Goal: Task Accomplishment & Management: Complete application form

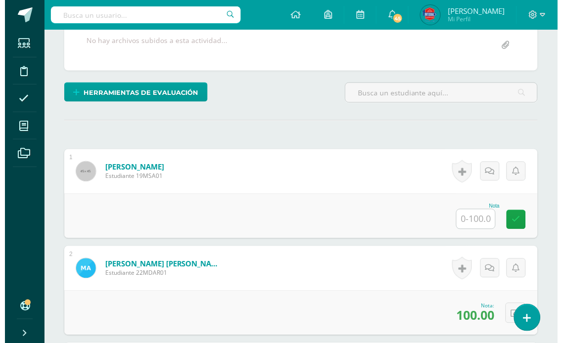
scroll to position [220, 0]
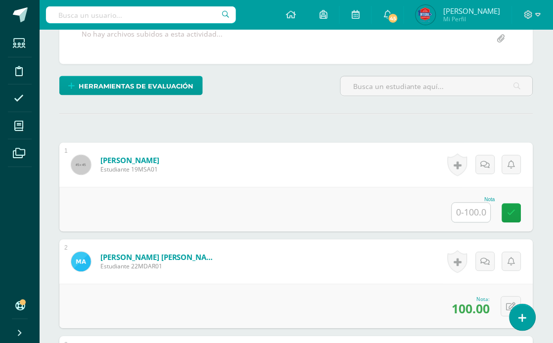
click at [485, 201] on div "Nota" at bounding box center [474, 199] width 44 height 5
click at [485, 206] on input "text" at bounding box center [471, 212] width 39 height 19
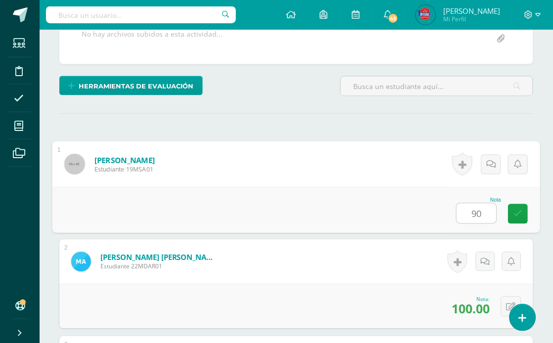
click at [467, 169] on link at bounding box center [462, 164] width 20 height 23
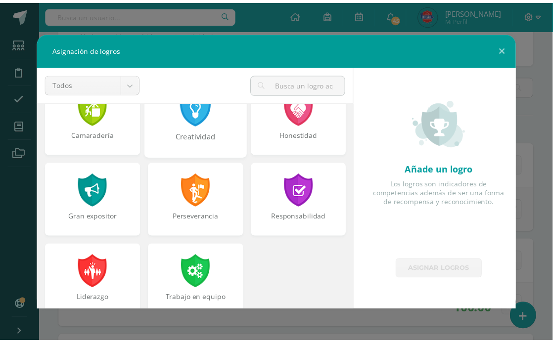
scroll to position [374, 0]
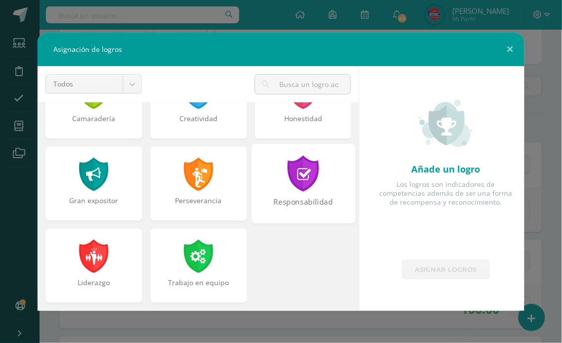
click at [308, 175] on div at bounding box center [303, 174] width 34 height 36
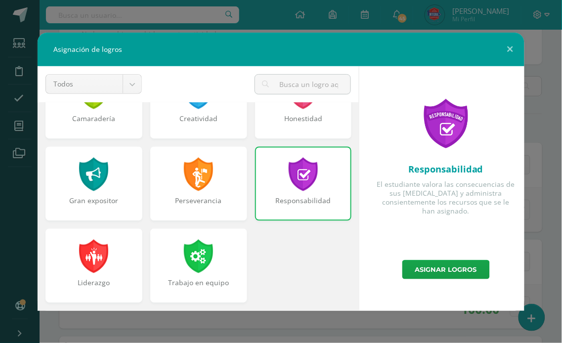
click at [463, 280] on div "Responsabilidad El estudiante valora las consecuencias de sus [MEDICAL_DATA] y …" at bounding box center [446, 188] width 165 height 245
click at [463, 274] on link "Asignar logros" at bounding box center [447, 269] width 88 height 19
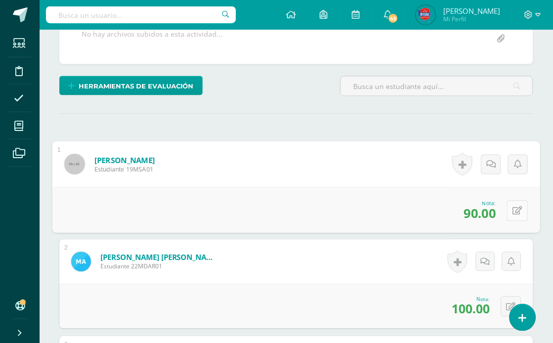
click at [520, 201] on button at bounding box center [518, 210] width 21 height 21
type input "95"
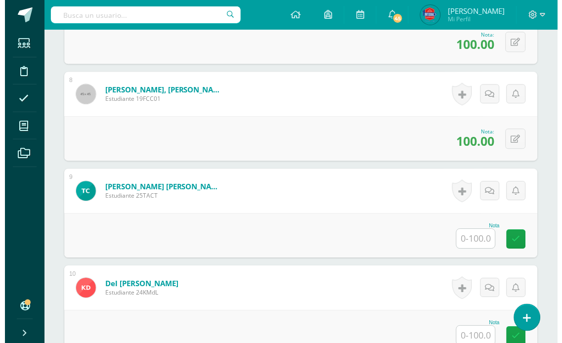
scroll to position [989, 0]
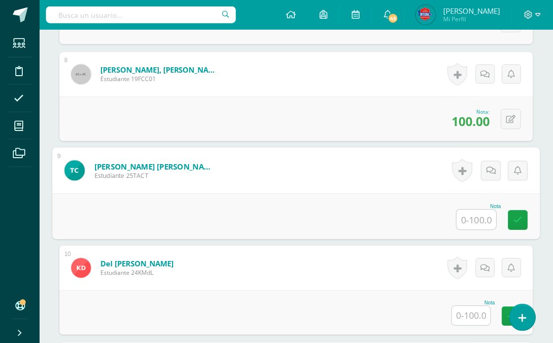
click at [469, 228] on input "text" at bounding box center [477, 220] width 40 height 20
click at [521, 218] on icon at bounding box center [518, 220] width 9 height 8
type input "100"
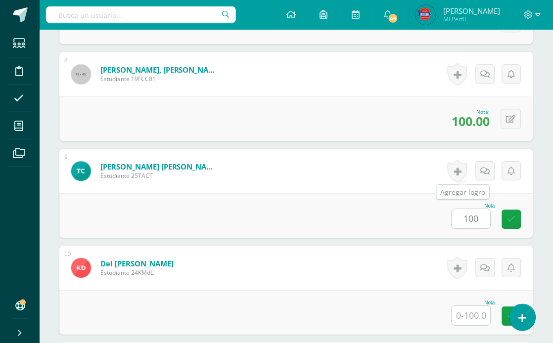
click at [464, 174] on link at bounding box center [458, 171] width 20 height 23
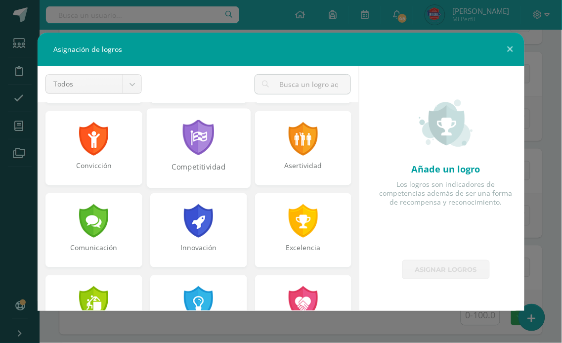
scroll to position [165, 0]
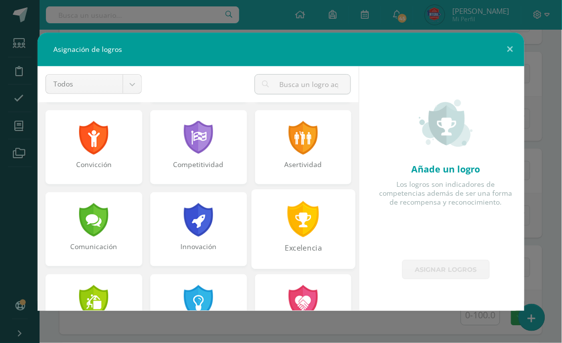
click at [286, 211] on div at bounding box center [303, 219] width 34 height 36
click at [195, 180] on div "Competitividad" at bounding box center [198, 147] width 104 height 80
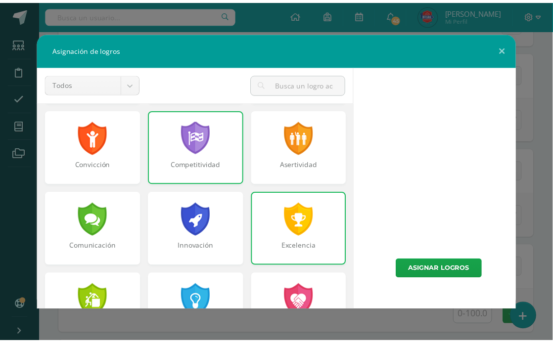
scroll to position [374, 0]
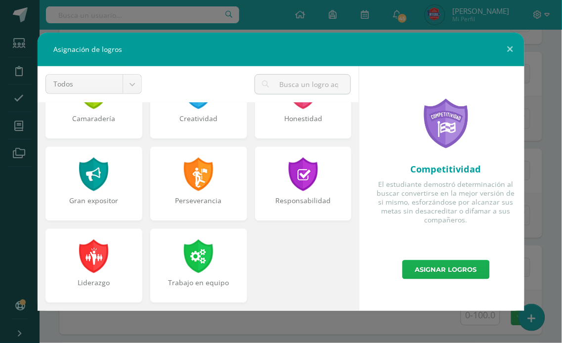
click at [459, 268] on link "Asignar logros" at bounding box center [447, 269] width 88 height 19
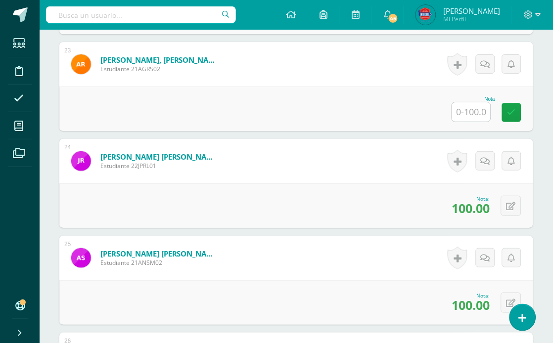
scroll to position [2418, 0]
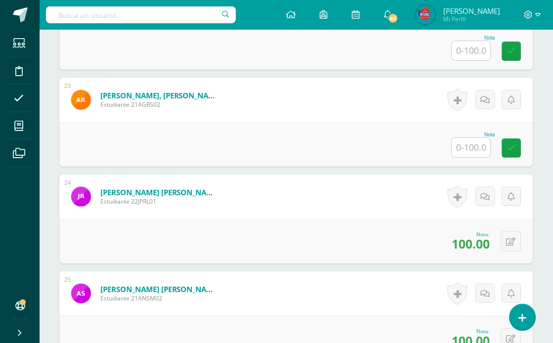
click at [481, 146] on input "text" at bounding box center [471, 147] width 39 height 19
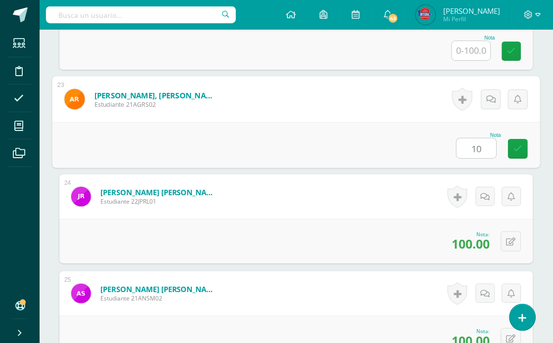
type input "1"
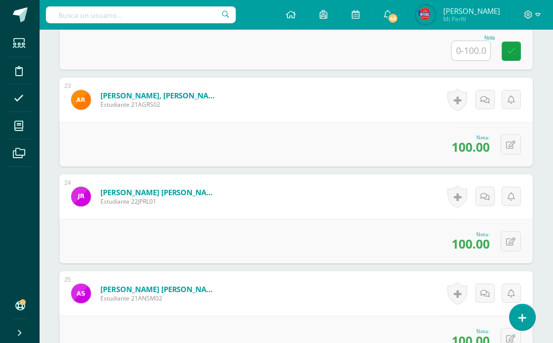
click at [456, 99] on link at bounding box center [458, 100] width 20 height 23
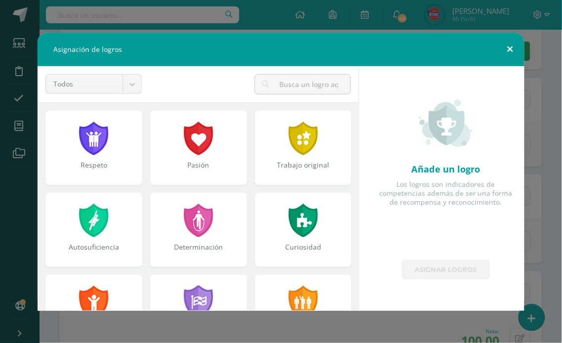
click at [517, 51] on button at bounding box center [511, 50] width 28 height 34
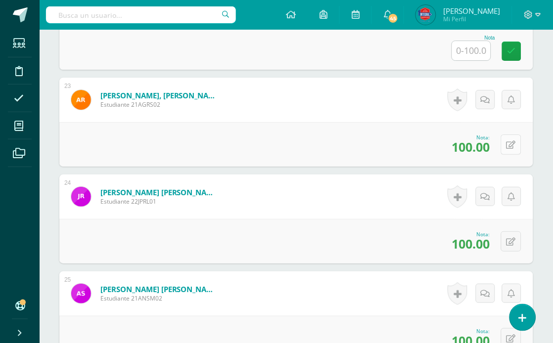
click at [507, 144] on button at bounding box center [511, 145] width 20 height 20
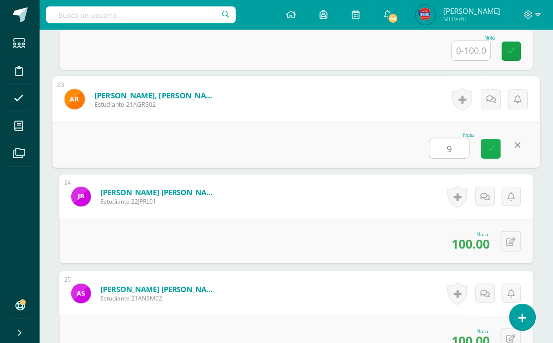
type input "95"
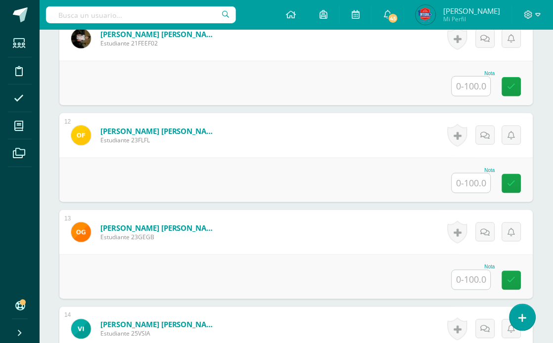
scroll to position [1154, 0]
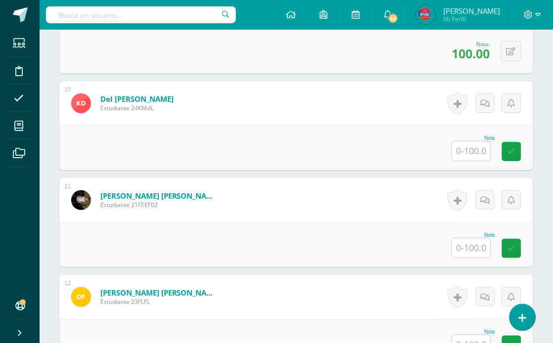
click at [465, 156] on input "text" at bounding box center [471, 150] width 39 height 19
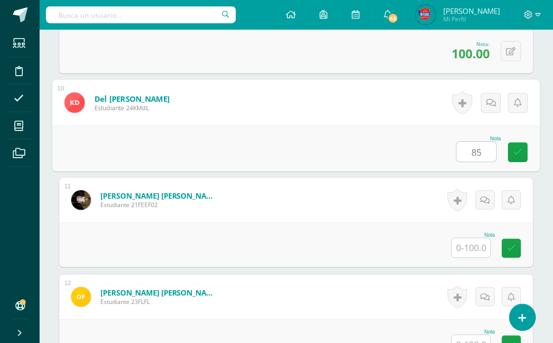
type input "85"
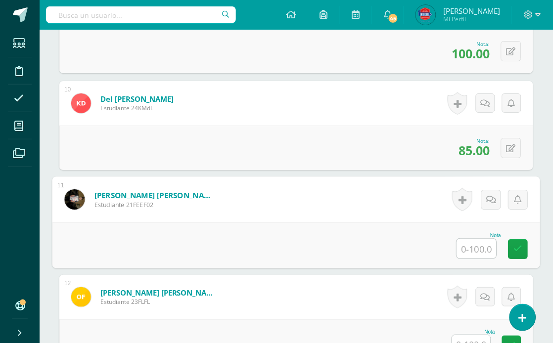
click at [474, 110] on div "Historial de actividad No hay historial para esta actividad Agregar Comentarios…" at bounding box center [483, 103] width 99 height 45
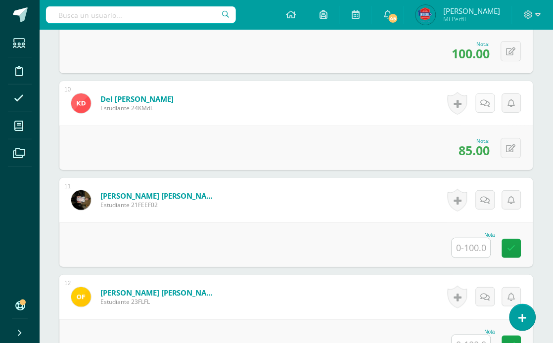
click at [478, 107] on div "Historial de actividad No hay historial para esta actividad Agregar Comentarios…" at bounding box center [483, 103] width 99 height 45
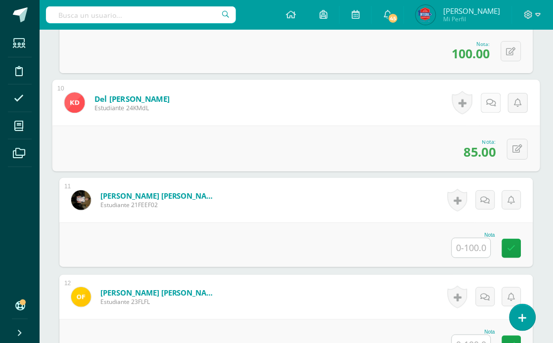
click at [493, 102] on icon at bounding box center [491, 102] width 10 height 8
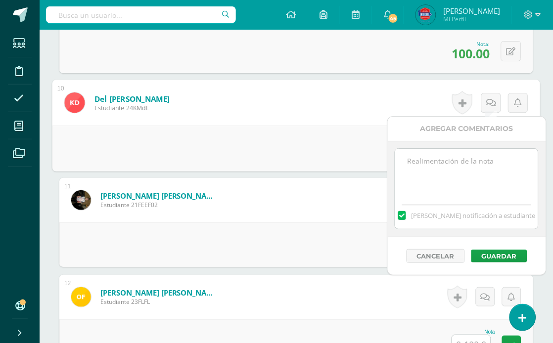
click at [465, 179] on textarea at bounding box center [466, 173] width 143 height 49
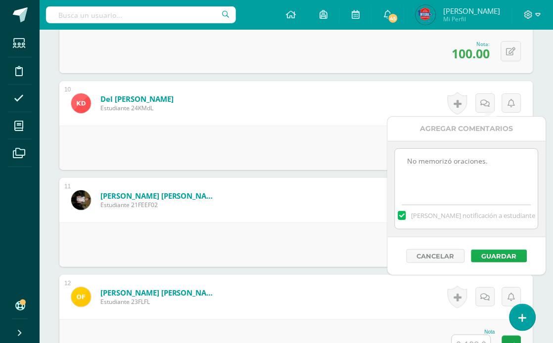
type textarea "No memorizó oraciones."
click at [493, 258] on button "Guardar" at bounding box center [499, 256] width 56 height 13
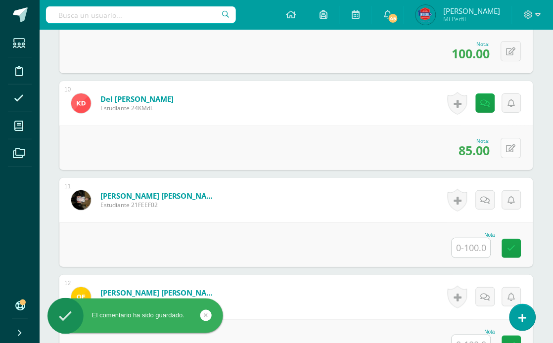
click at [508, 146] on button at bounding box center [511, 148] width 20 height 20
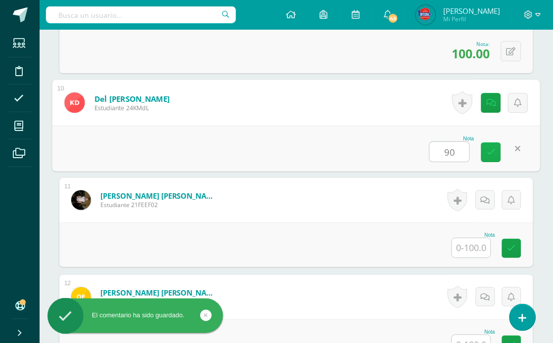
type input "90"
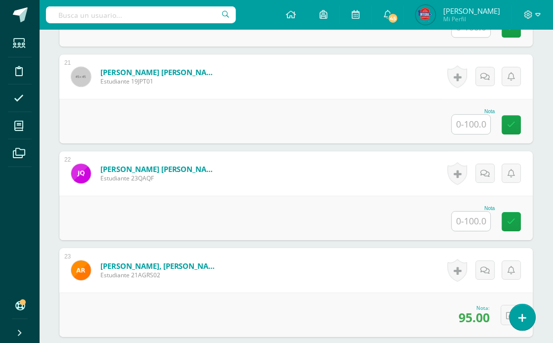
scroll to position [2253, 0]
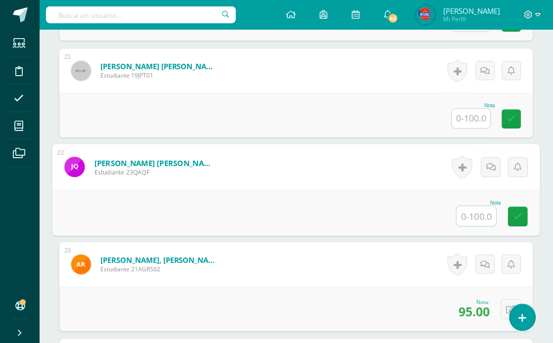
click at [473, 212] on input "text" at bounding box center [477, 216] width 40 height 20
type input "95"
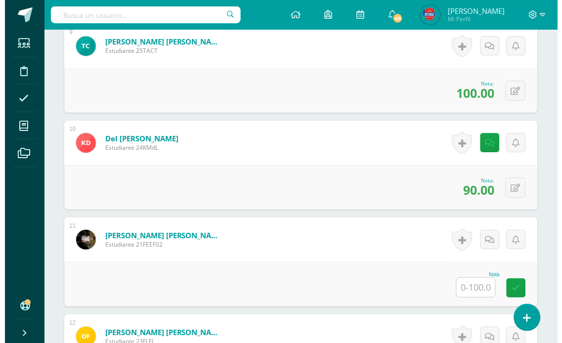
scroll to position [1099, 0]
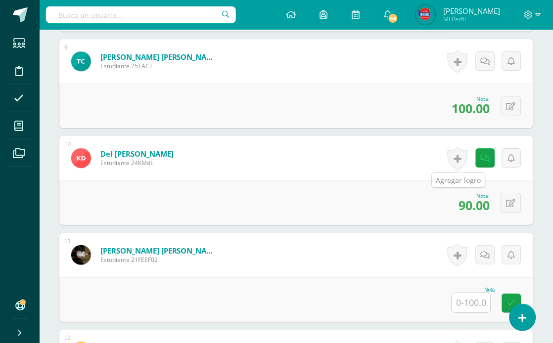
click at [454, 162] on link at bounding box center [458, 158] width 20 height 23
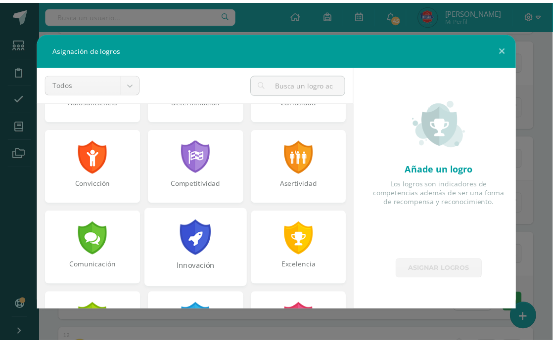
scroll to position [329, 0]
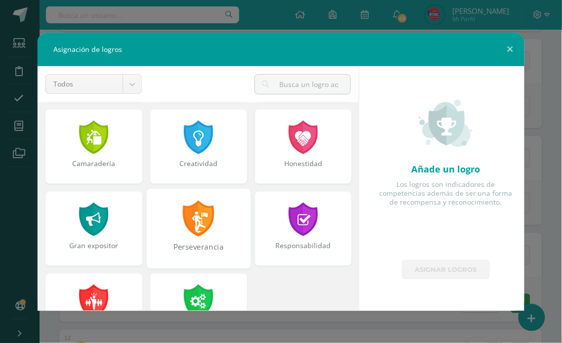
click at [188, 211] on div at bounding box center [199, 219] width 34 height 36
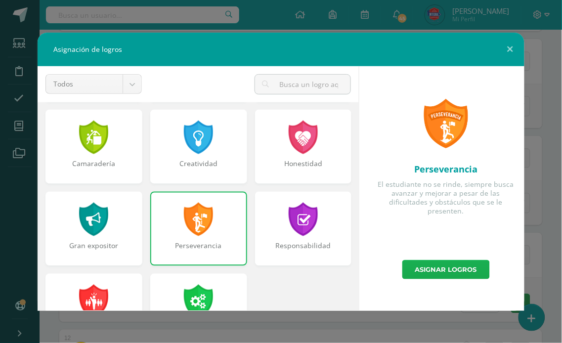
click at [477, 268] on link "Asignar logros" at bounding box center [447, 269] width 88 height 19
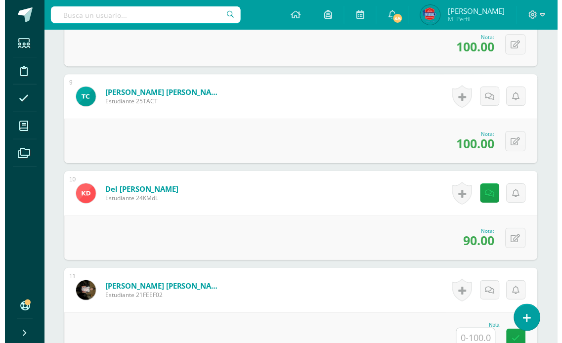
scroll to position [1044, 0]
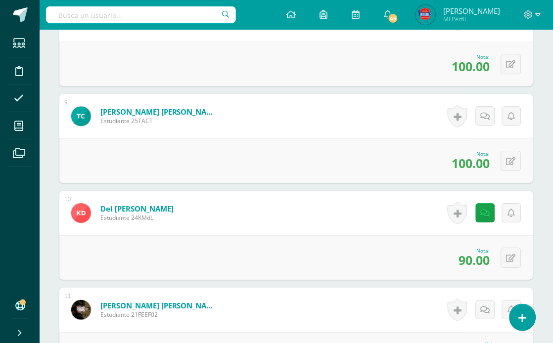
click at [463, 116] on link at bounding box center [458, 116] width 20 height 23
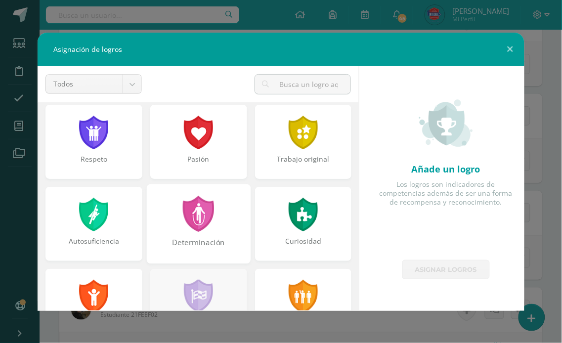
scroll to position [0, 0]
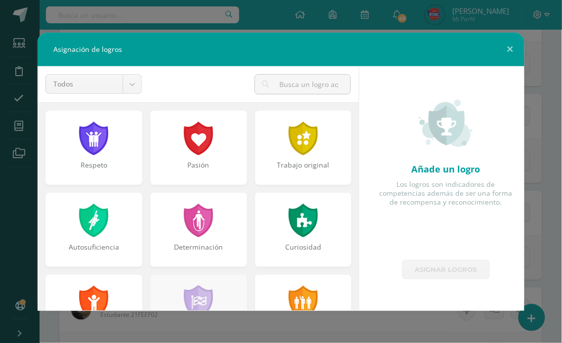
click at [194, 294] on div at bounding box center [199, 303] width 32 height 34
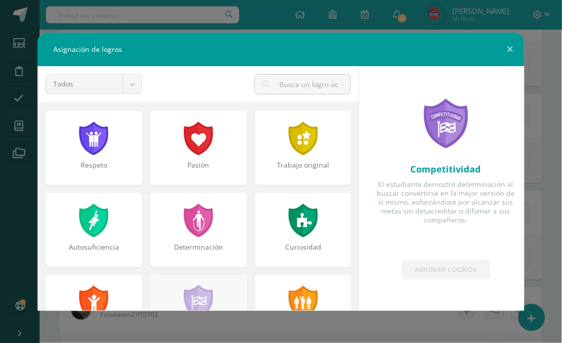
click at [294, 146] on div at bounding box center [303, 139] width 32 height 34
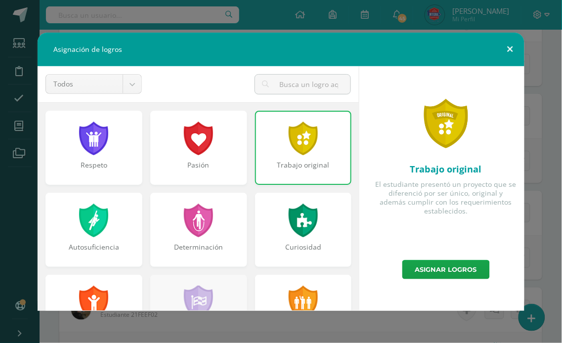
click at [505, 43] on button at bounding box center [511, 50] width 28 height 34
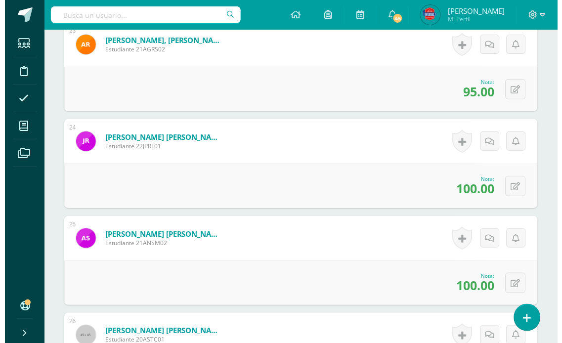
scroll to position [2308, 0]
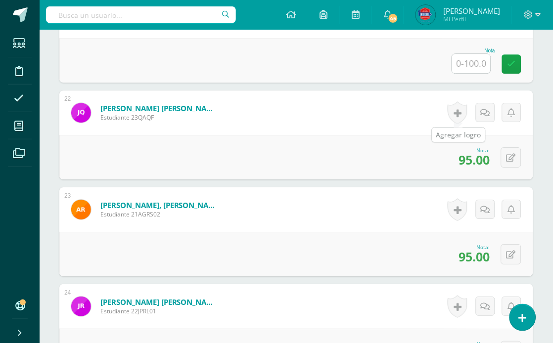
click at [458, 114] on link at bounding box center [458, 112] width 20 height 23
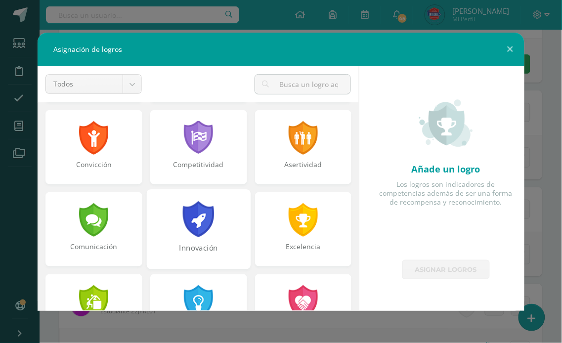
scroll to position [0, 0]
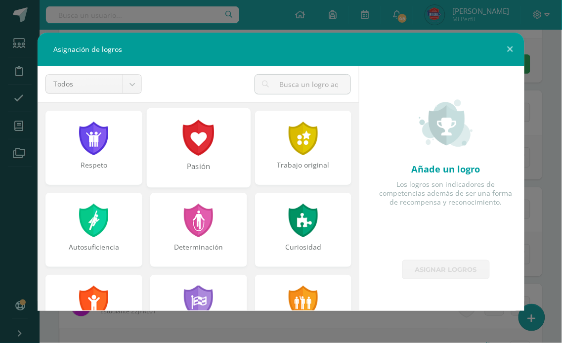
click at [200, 135] on div at bounding box center [199, 138] width 34 height 36
click at [288, 170] on div "Trabajo original" at bounding box center [303, 170] width 95 height 20
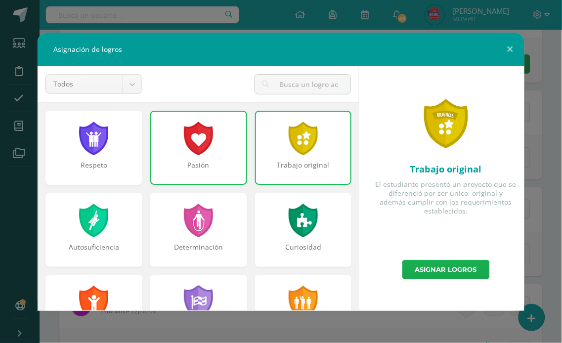
click at [470, 266] on link "Asignar logros" at bounding box center [447, 269] width 88 height 19
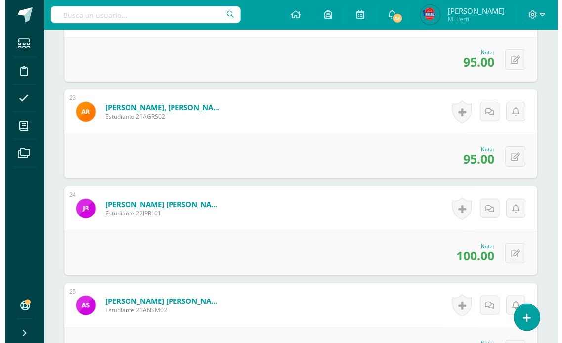
scroll to position [2418, 0]
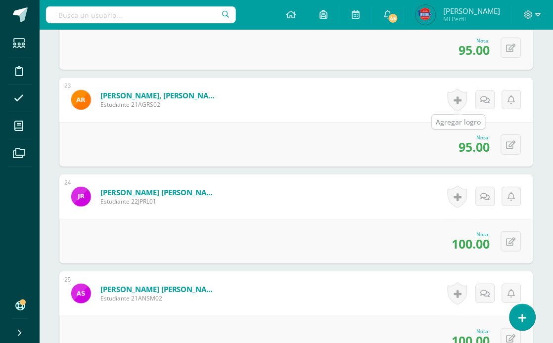
click at [462, 98] on link at bounding box center [458, 100] width 20 height 23
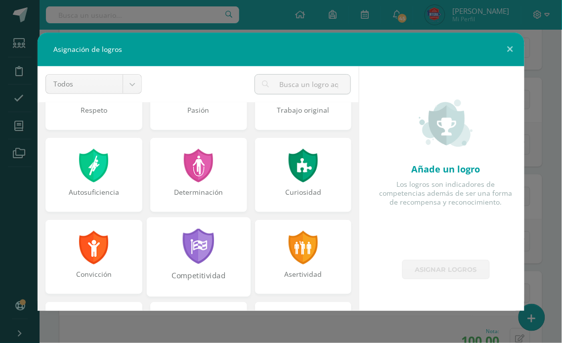
scroll to position [275, 0]
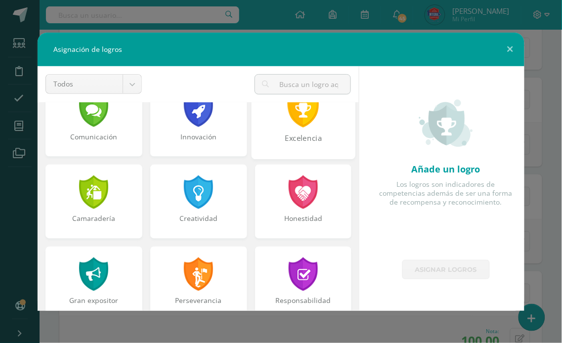
click at [296, 118] on div at bounding box center [303, 110] width 34 height 36
click at [508, 47] on button at bounding box center [511, 50] width 28 height 34
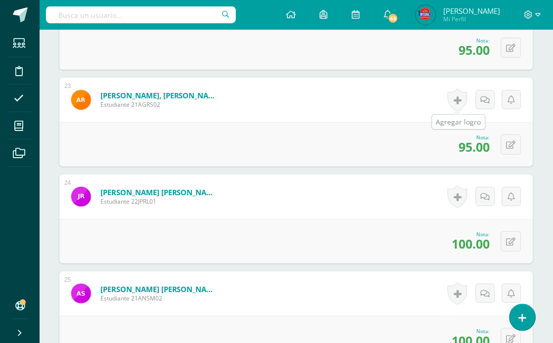
click at [456, 99] on link at bounding box center [458, 100] width 20 height 23
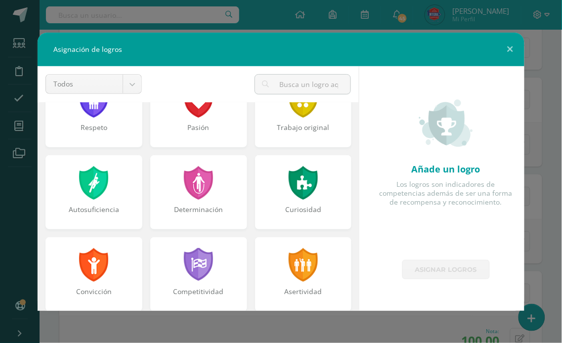
scroll to position [165, 0]
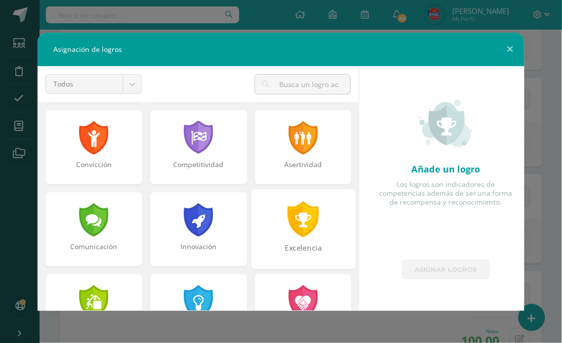
click at [287, 230] on div at bounding box center [303, 219] width 34 height 36
click at [208, 220] on div at bounding box center [199, 219] width 34 height 36
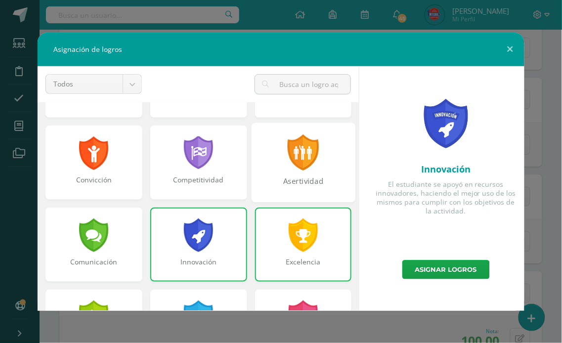
scroll to position [220, 0]
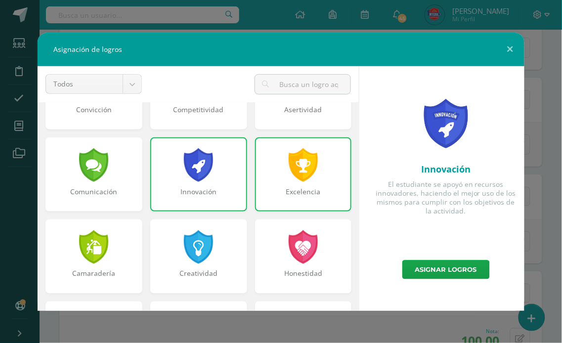
click at [219, 175] on div "Innovación" at bounding box center [198, 175] width 97 height 74
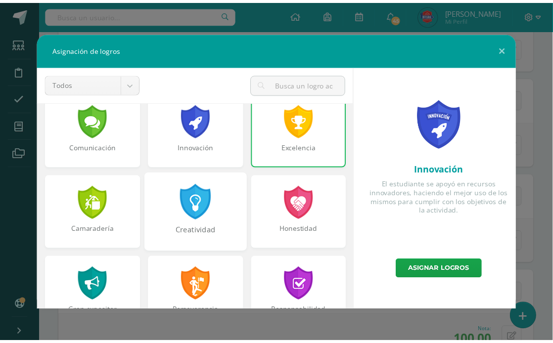
scroll to position [374, 0]
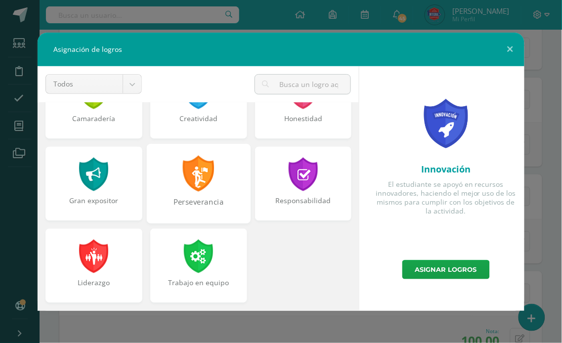
click at [194, 169] on div at bounding box center [199, 174] width 34 height 36
click at [301, 207] on div "Responsabilidad" at bounding box center [303, 206] width 95 height 20
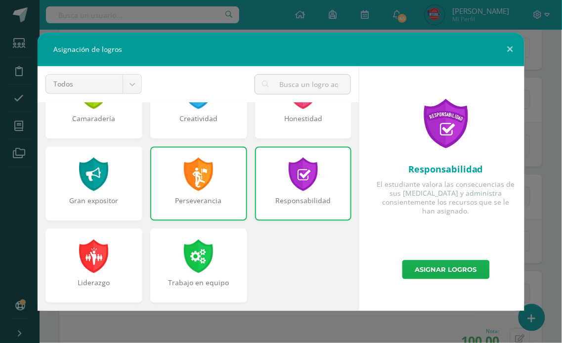
click at [444, 261] on link "Asignar logros" at bounding box center [447, 269] width 88 height 19
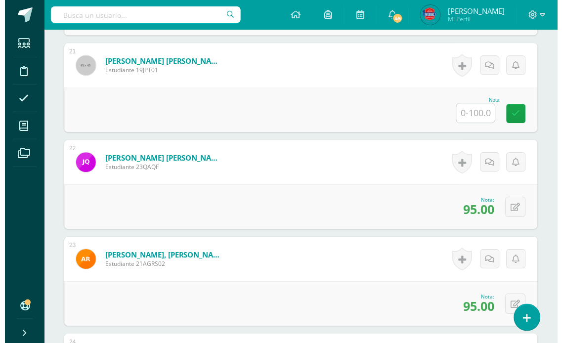
scroll to position [2253, 0]
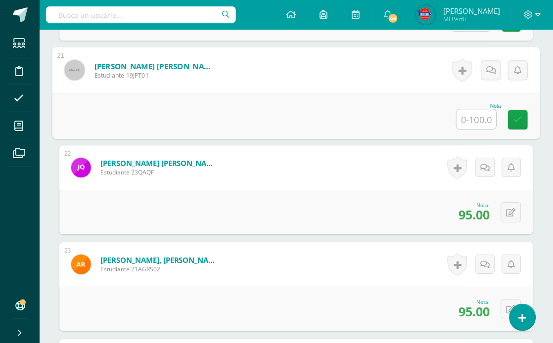
click at [473, 119] on input "text" at bounding box center [477, 119] width 40 height 20
type input "100"
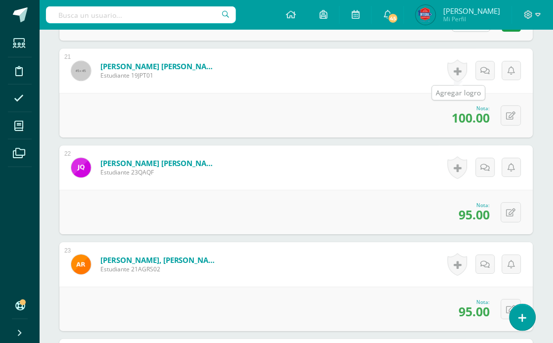
click at [461, 68] on link at bounding box center [458, 70] width 20 height 23
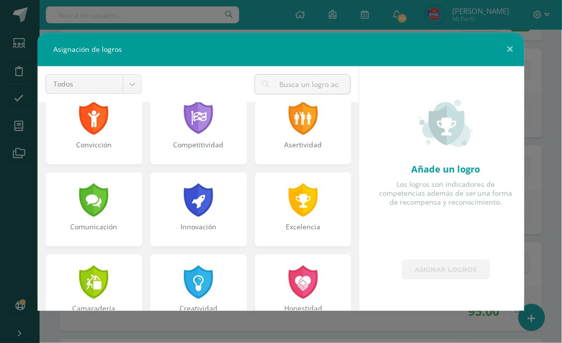
scroll to position [220, 0]
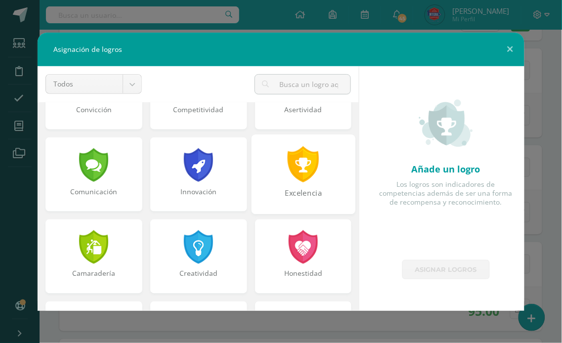
click at [286, 170] on div at bounding box center [303, 164] width 34 height 36
click at [199, 155] on div at bounding box center [199, 164] width 34 height 36
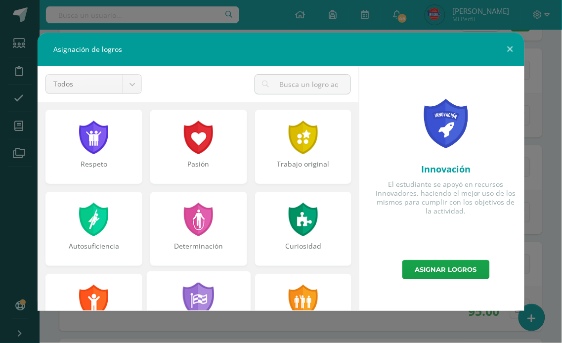
scroll to position [0, 0]
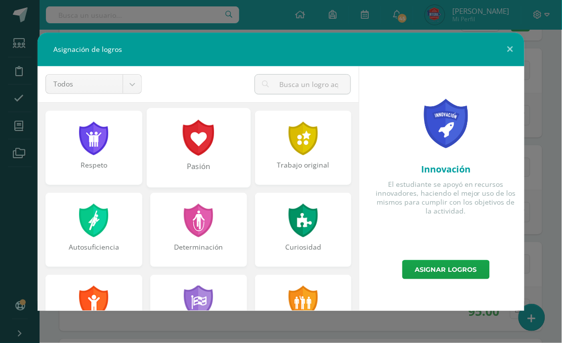
click at [208, 133] on div at bounding box center [199, 138] width 34 height 36
click at [227, 269] on div "Determinación" at bounding box center [198, 234] width 105 height 82
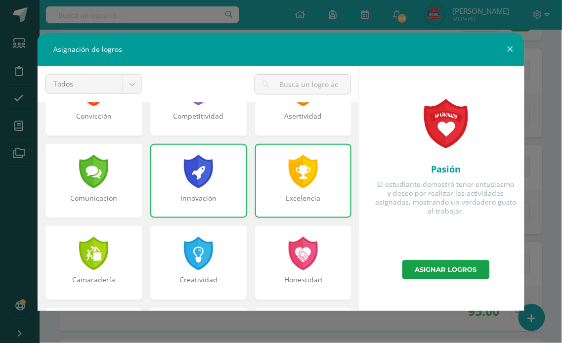
scroll to position [220, 0]
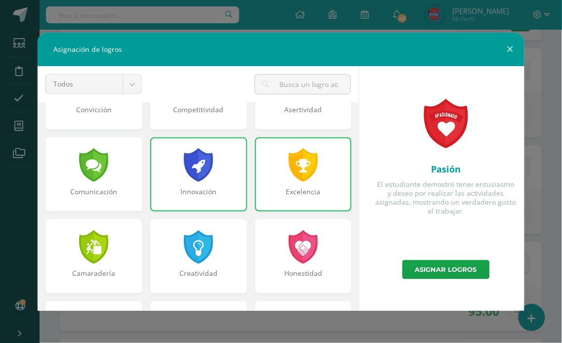
click at [224, 170] on div "Innovación" at bounding box center [198, 175] width 97 height 74
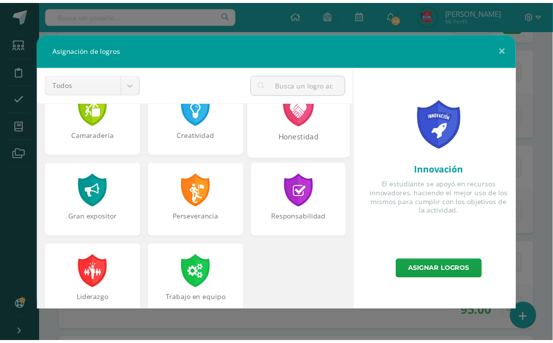
scroll to position [374, 0]
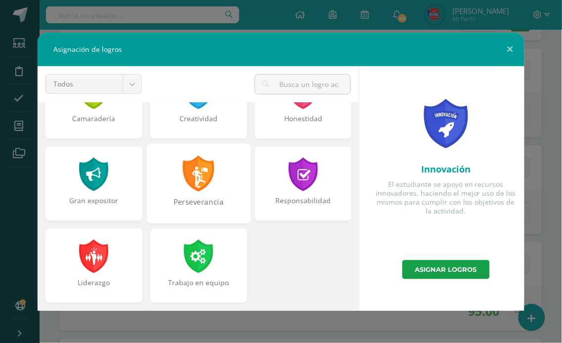
click at [203, 191] on div "Perseverancia" at bounding box center [198, 184] width 104 height 80
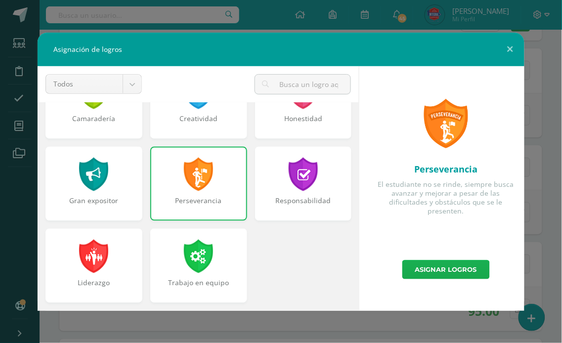
click at [449, 271] on link "Asignar logros" at bounding box center [447, 269] width 88 height 19
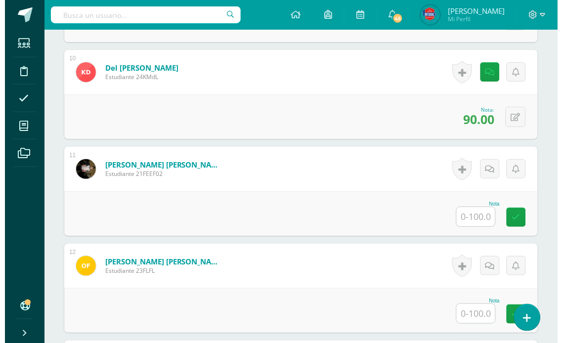
scroll to position [1209, 0]
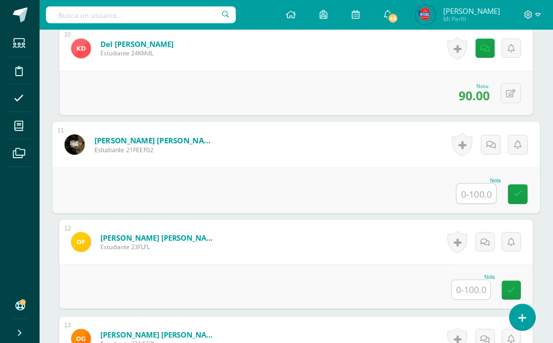
click at [467, 194] on input "text" at bounding box center [477, 194] width 40 height 20
type input "90"
click at [466, 144] on link at bounding box center [462, 144] width 20 height 23
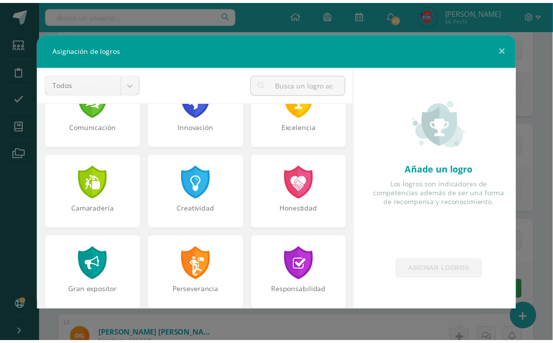
scroll to position [374, 0]
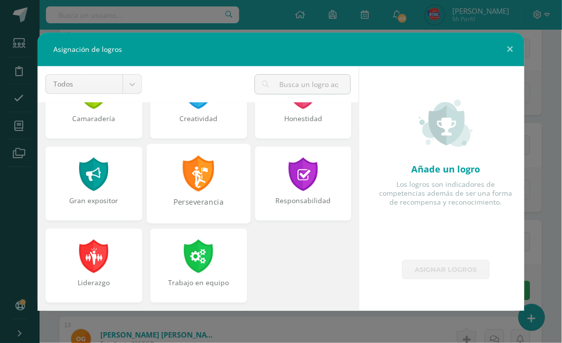
click at [201, 197] on div "Perseverancia" at bounding box center [199, 207] width 102 height 21
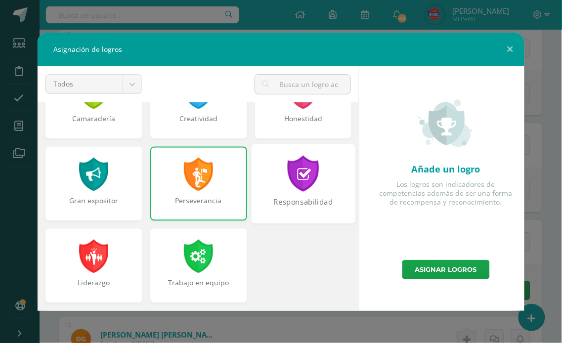
click at [294, 185] on div at bounding box center [303, 174] width 34 height 36
click at [426, 267] on link "Asignar logros" at bounding box center [447, 269] width 88 height 19
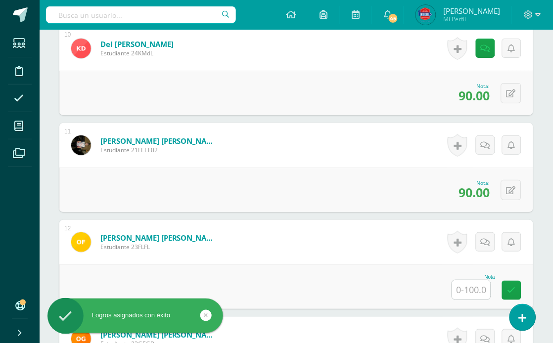
click at [473, 282] on input "text" at bounding box center [471, 289] width 39 height 19
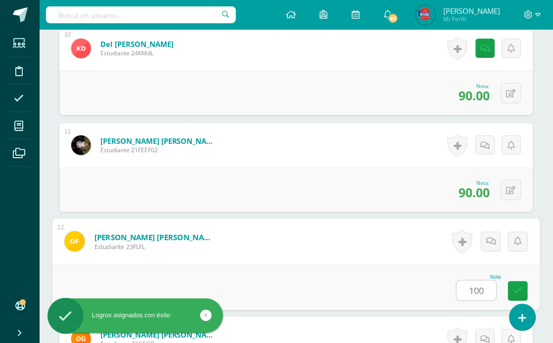
type input "100"
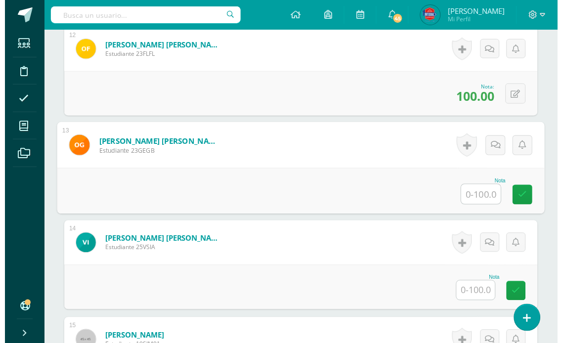
scroll to position [1313, 0]
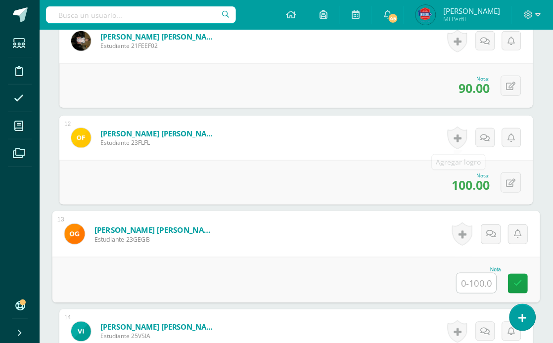
click at [463, 136] on link at bounding box center [458, 138] width 20 height 23
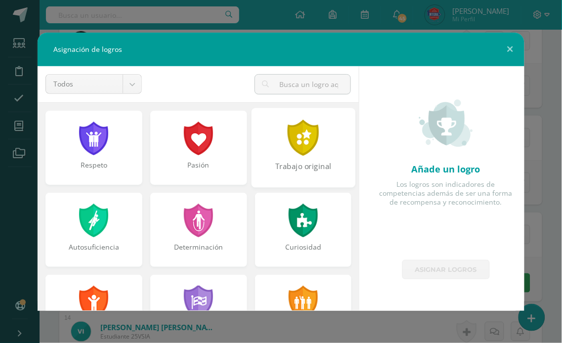
drag, startPoint x: 189, startPoint y: 145, endPoint x: 297, endPoint y: 135, distance: 108.3
click at [189, 146] on div at bounding box center [199, 139] width 32 height 34
click at [297, 135] on div at bounding box center [303, 138] width 34 height 36
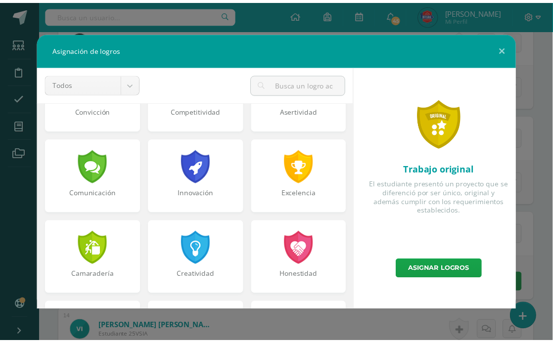
scroll to position [220, 0]
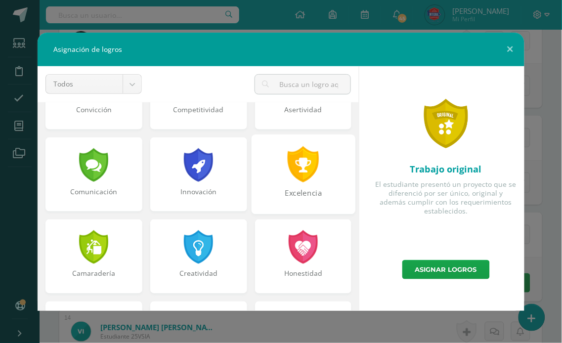
click at [295, 172] on div at bounding box center [303, 164] width 34 height 36
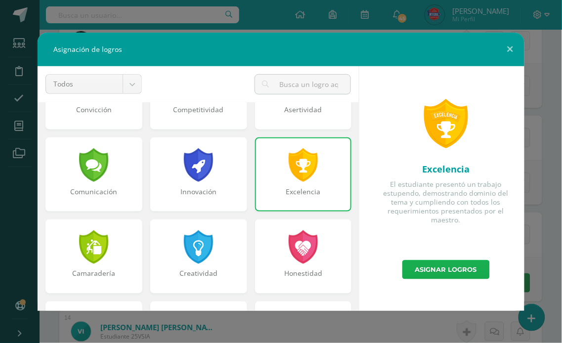
click at [478, 275] on link "Asignar logros" at bounding box center [447, 269] width 88 height 19
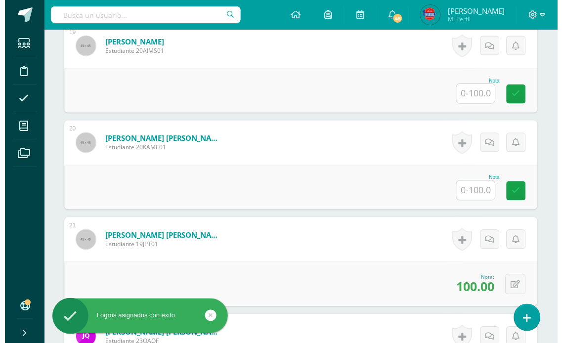
scroll to position [2083, 0]
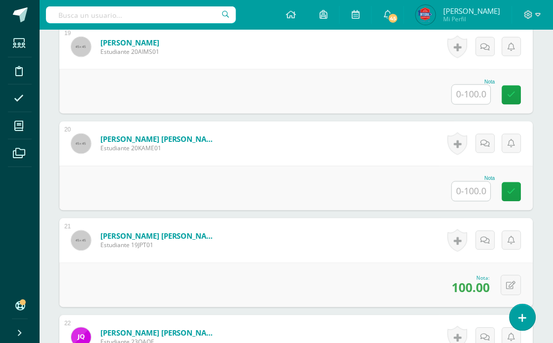
click at [465, 193] on input "text" at bounding box center [471, 191] width 39 height 19
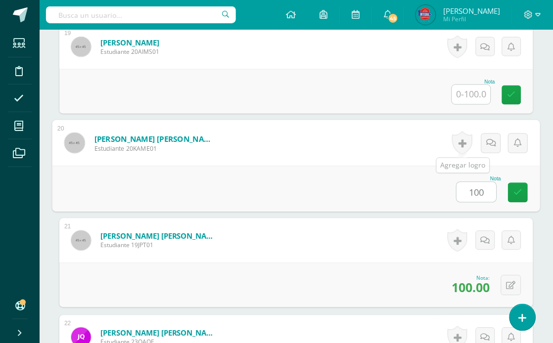
type input "100"
click at [457, 145] on link at bounding box center [462, 143] width 20 height 23
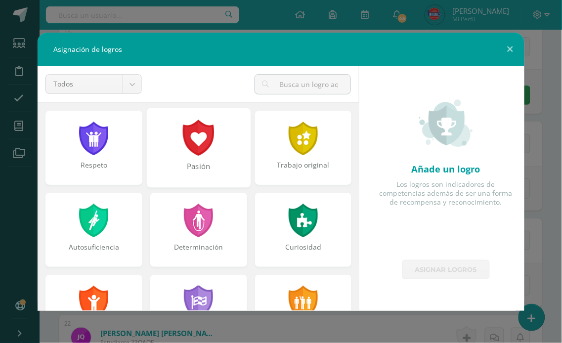
click at [203, 154] on div at bounding box center [199, 138] width 34 height 36
click at [195, 221] on div at bounding box center [199, 221] width 32 height 34
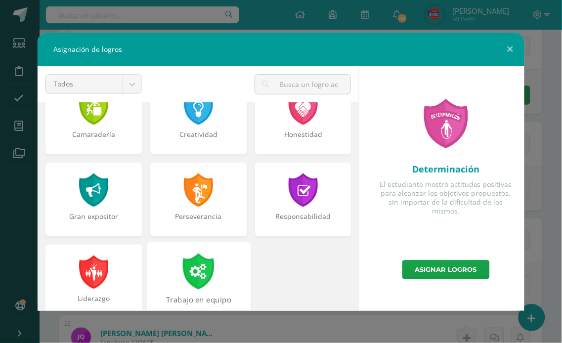
scroll to position [374, 0]
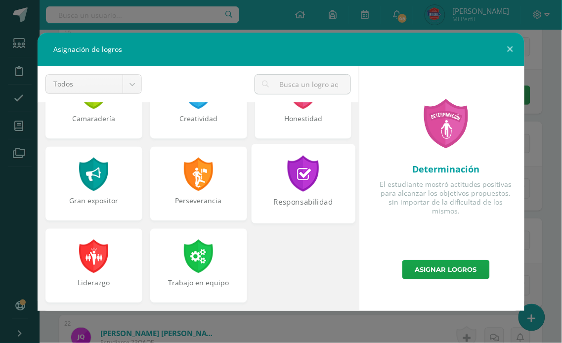
click at [279, 192] on div "Responsabilidad" at bounding box center [303, 184] width 104 height 80
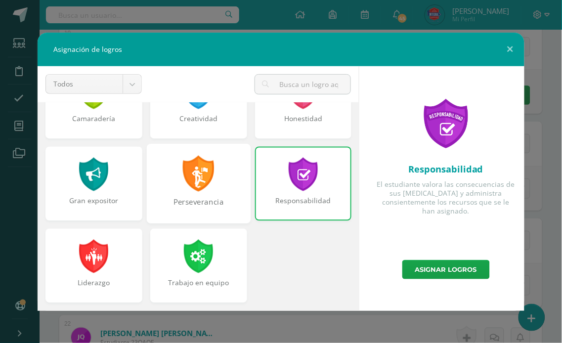
click at [210, 188] on div at bounding box center [199, 174] width 34 height 36
click at [210, 154] on div "Perseverancia" at bounding box center [198, 184] width 104 height 80
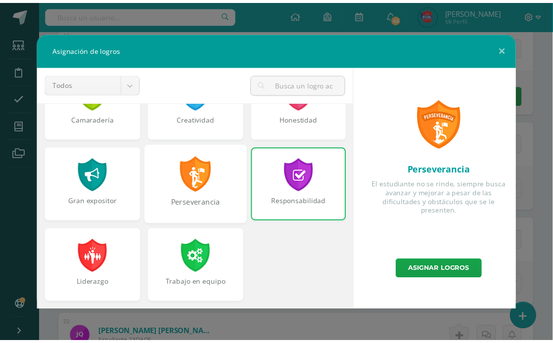
scroll to position [320, 0]
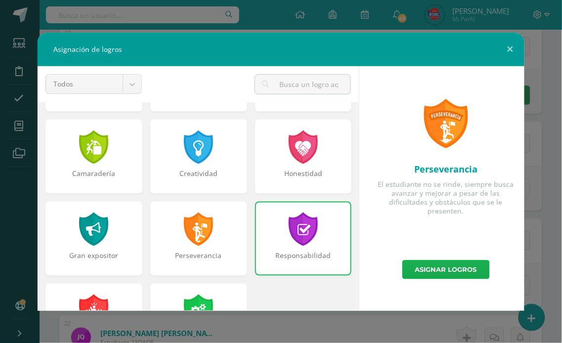
click at [438, 264] on link "Asignar logros" at bounding box center [447, 269] width 88 height 19
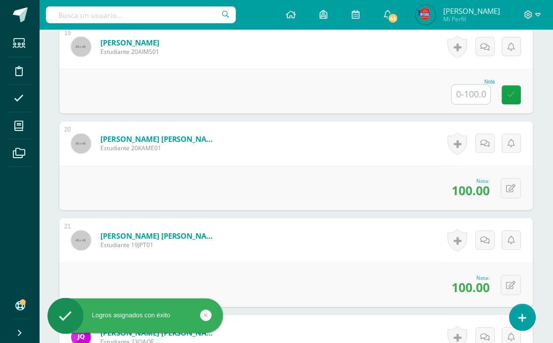
scroll to position [2028, 0]
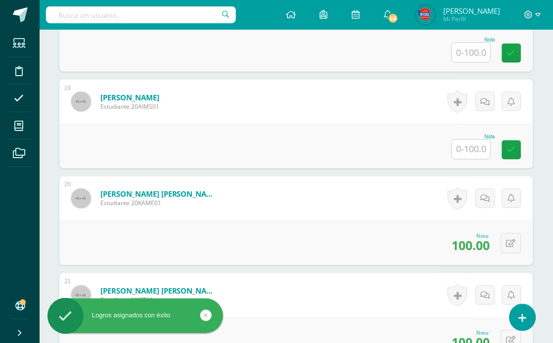
click at [477, 152] on input "text" at bounding box center [471, 149] width 39 height 19
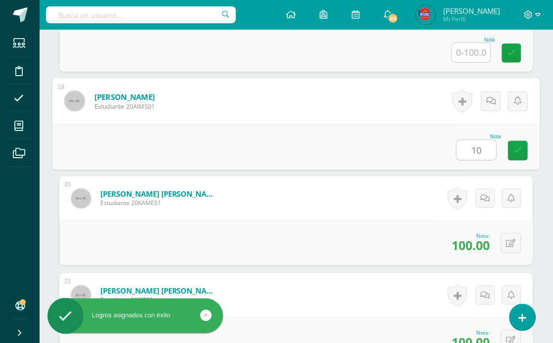
type input "100"
click at [525, 149] on link at bounding box center [519, 151] width 20 height 20
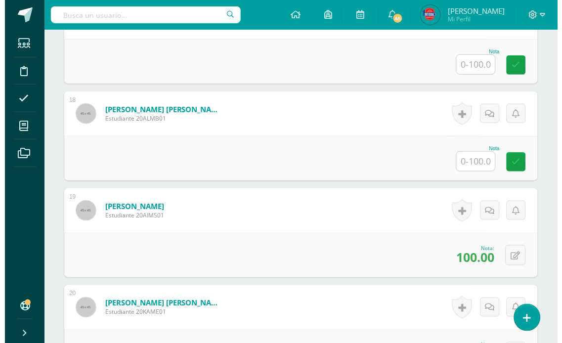
scroll to position [1918, 0]
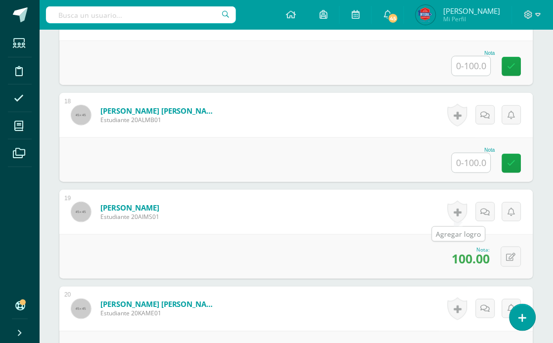
click at [453, 218] on link at bounding box center [458, 212] width 20 height 23
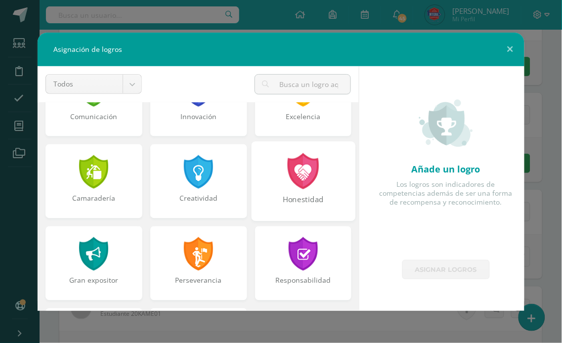
scroll to position [374, 0]
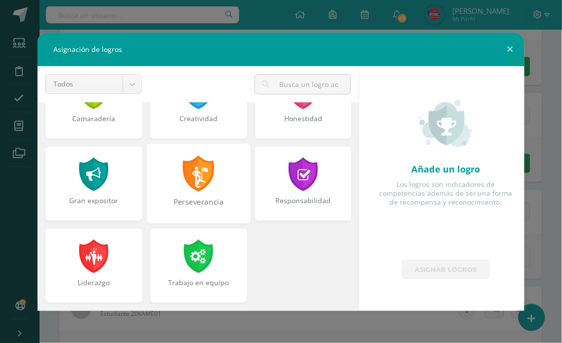
click at [190, 183] on div at bounding box center [199, 174] width 34 height 36
click at [299, 175] on div at bounding box center [303, 174] width 34 height 36
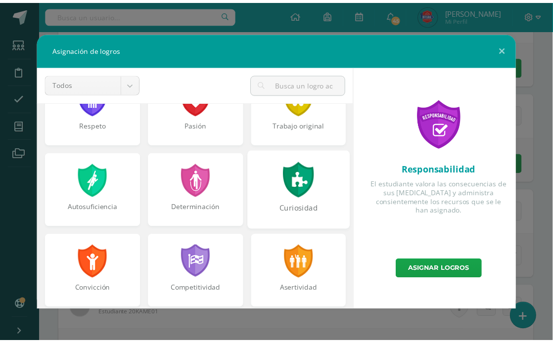
scroll to position [0, 0]
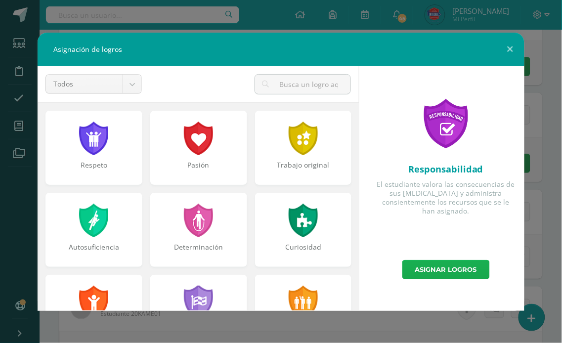
click at [471, 277] on link "Asignar logros" at bounding box center [447, 269] width 88 height 19
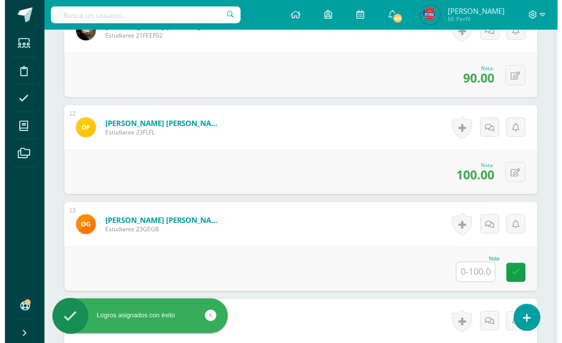
scroll to position [1423, 0]
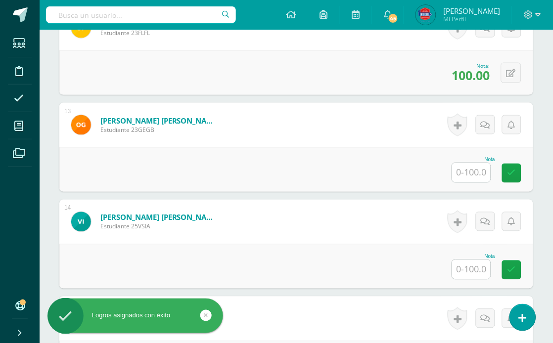
click at [469, 165] on input "text" at bounding box center [471, 172] width 39 height 19
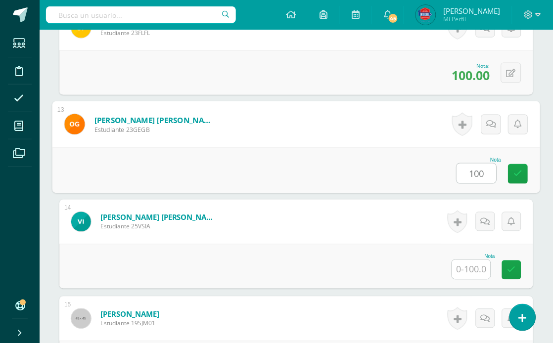
type input "100"
click at [468, 130] on link at bounding box center [462, 124] width 20 height 23
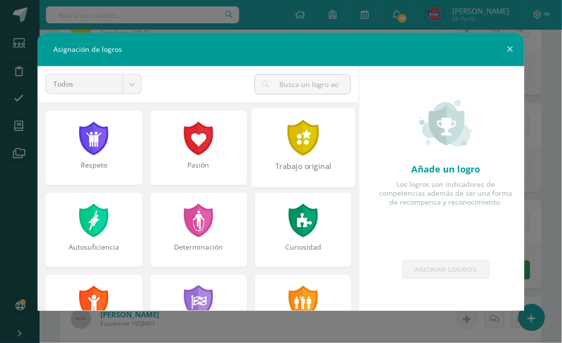
click at [286, 151] on div at bounding box center [303, 138] width 34 height 36
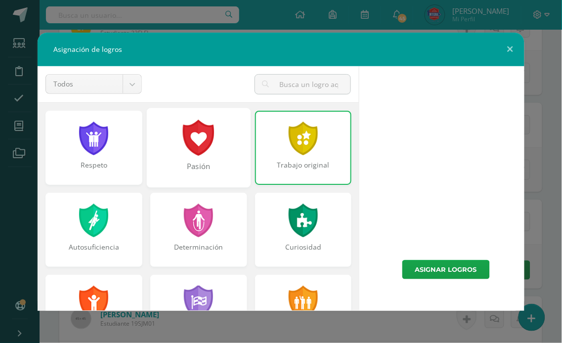
scroll to position [275, 0]
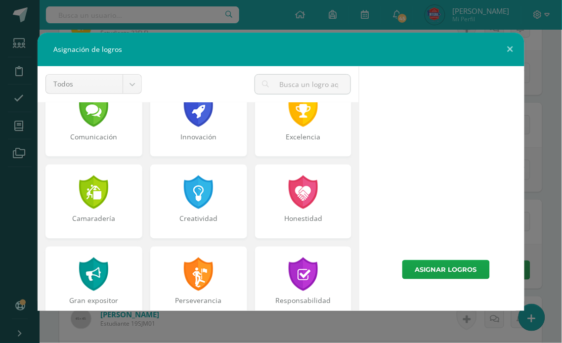
click at [194, 126] on div "Respeto Pasión Trabajo original Autosuficiencia Determinación Curiosidad Convic…" at bounding box center [199, 123] width 314 height 575
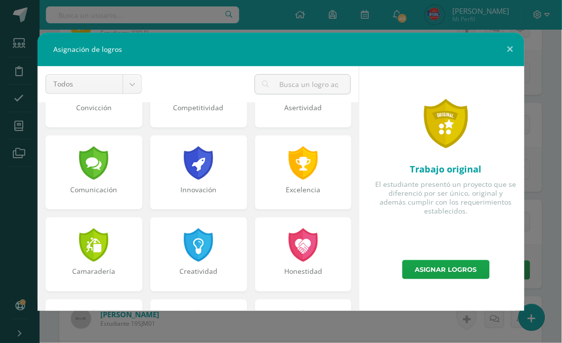
scroll to position [165, 0]
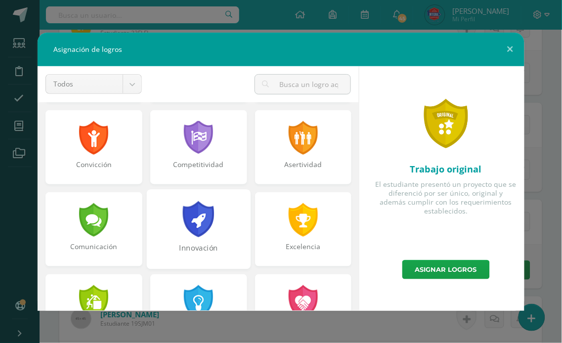
click at [193, 205] on div at bounding box center [199, 219] width 34 height 36
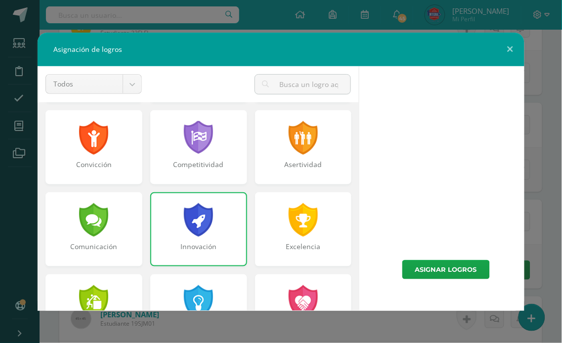
click at [191, 221] on div at bounding box center [199, 220] width 32 height 34
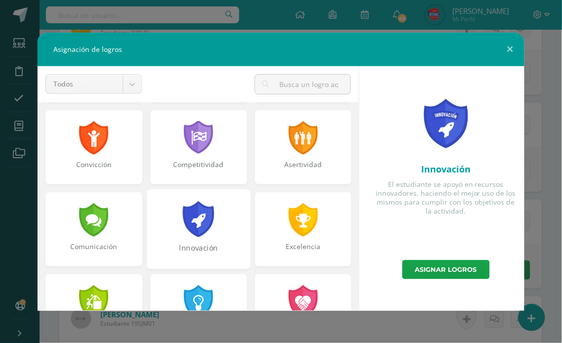
click at [199, 204] on div at bounding box center [199, 219] width 34 height 36
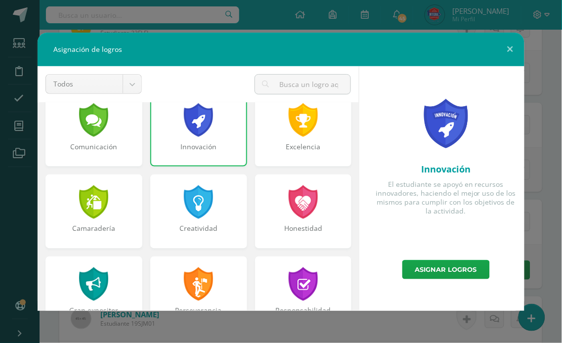
scroll to position [374, 0]
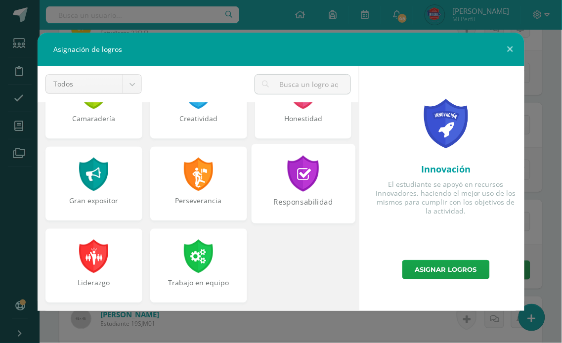
click at [262, 197] on div "Responsabilidad" at bounding box center [303, 207] width 102 height 21
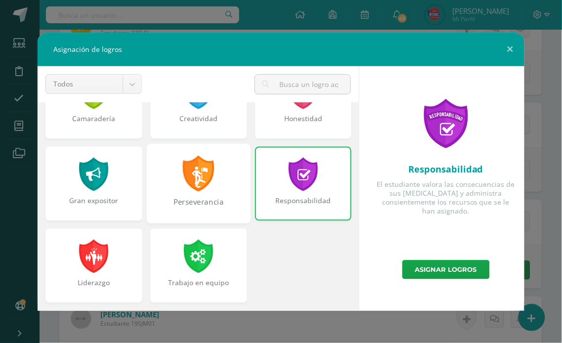
click at [210, 189] on div at bounding box center [199, 174] width 34 height 36
click at [302, 196] on div "Responsabilidad" at bounding box center [303, 206] width 95 height 20
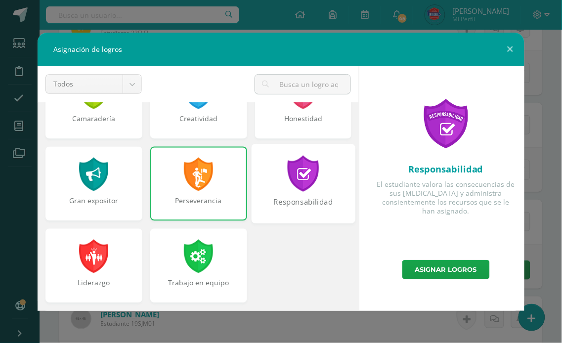
click at [300, 189] on div at bounding box center [303, 174] width 34 height 36
click at [466, 273] on link "Asignar logros" at bounding box center [447, 269] width 88 height 19
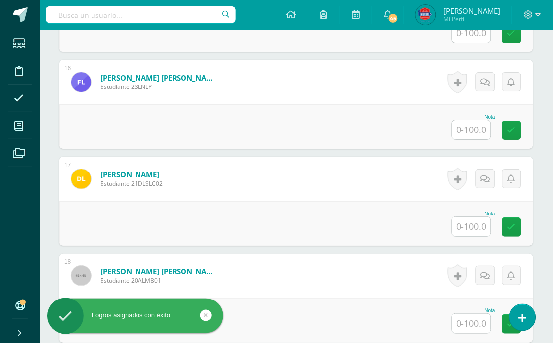
scroll to position [1918, 0]
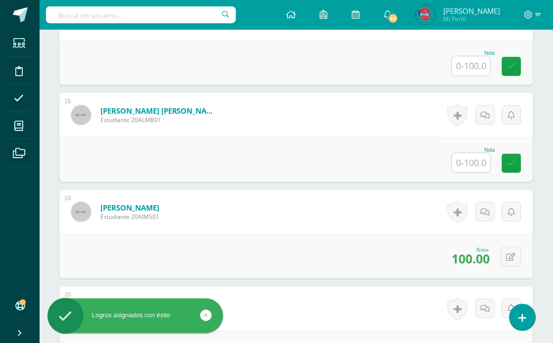
click at [466, 161] on input "text" at bounding box center [471, 162] width 39 height 19
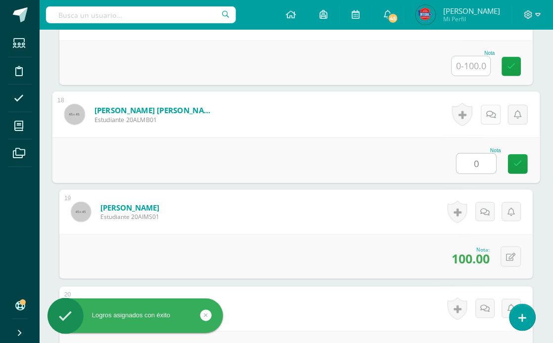
type input "0"
click at [485, 116] on link at bounding box center [491, 115] width 20 height 20
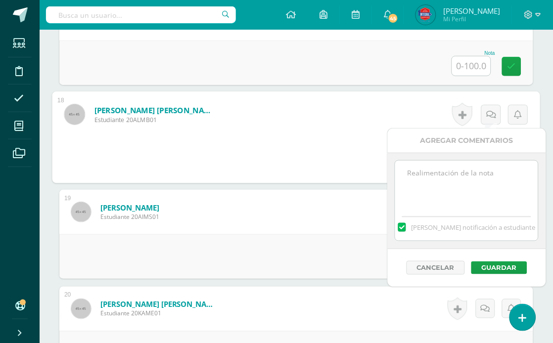
click at [447, 183] on textarea at bounding box center [466, 185] width 143 height 49
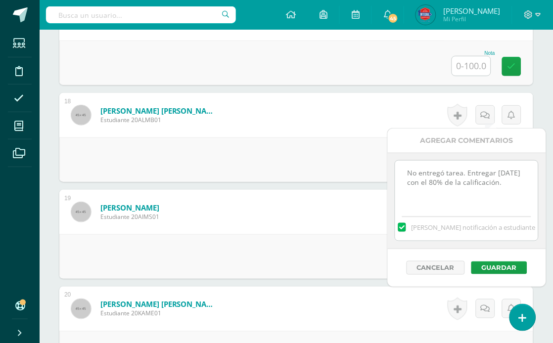
click at [408, 174] on textarea "No entregó tarea. Entregar [DATE] con el 80% de la calificación." at bounding box center [466, 185] width 143 height 49
drag, startPoint x: 446, startPoint y: 193, endPoint x: 387, endPoint y: 162, distance: 67.0
click at [387, 162] on div "Agregar Comentarios [DATE] No entregó tarea. Entregar [DATE] con el 80% de la c…" at bounding box center [466, 207] width 159 height 159
type textarea "[DATE] No entregó tarea. Entregar [DATE] con el 80% de la calificación."
click at [507, 271] on button "Guardar" at bounding box center [499, 268] width 56 height 13
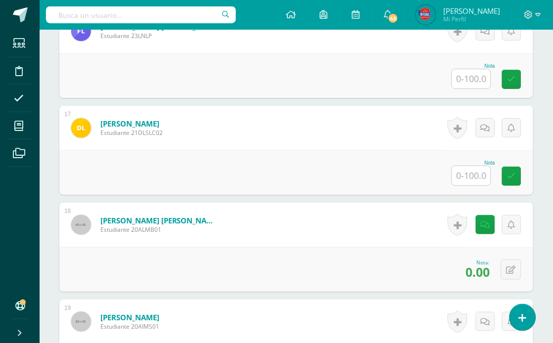
scroll to position [1533, 0]
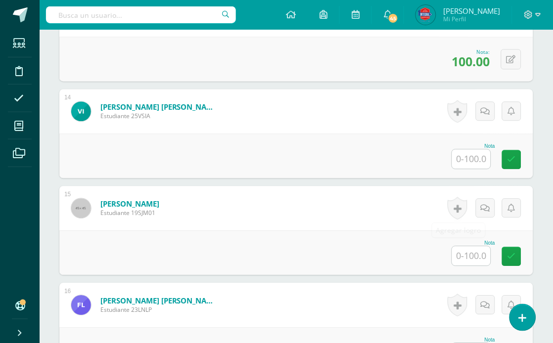
click at [470, 167] on input "text" at bounding box center [471, 159] width 39 height 19
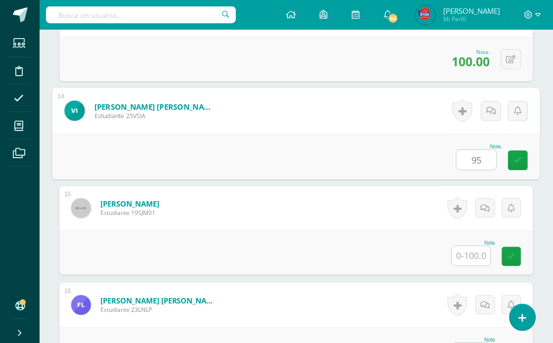
type input "95"
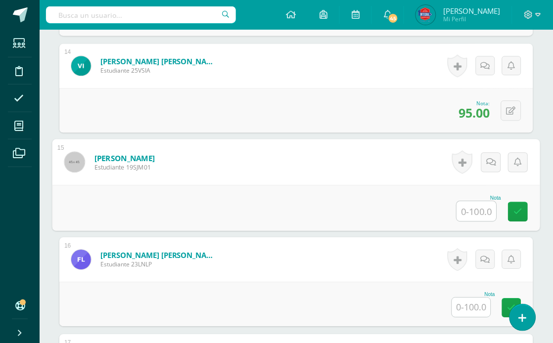
scroll to position [1753, 0]
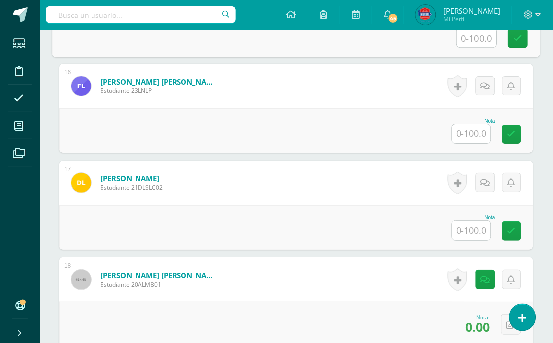
click at [462, 215] on div "Nota" at bounding box center [474, 217] width 44 height 5
click at [466, 223] on input "text" at bounding box center [471, 230] width 39 height 19
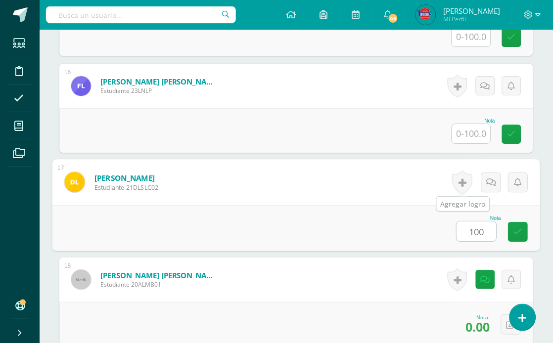
type input "100"
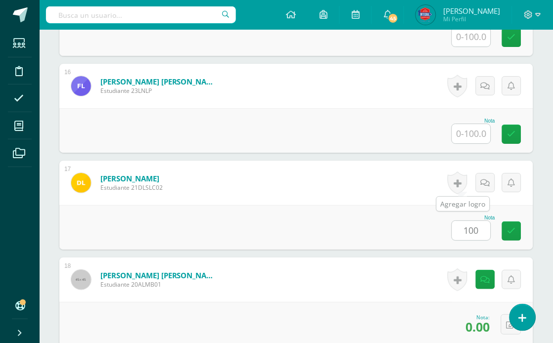
click at [460, 185] on link at bounding box center [458, 183] width 20 height 23
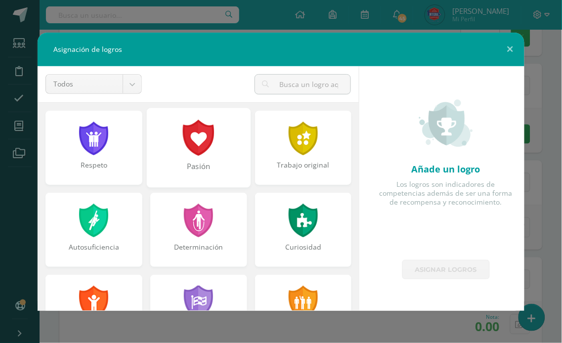
click at [206, 154] on div at bounding box center [199, 138] width 34 height 36
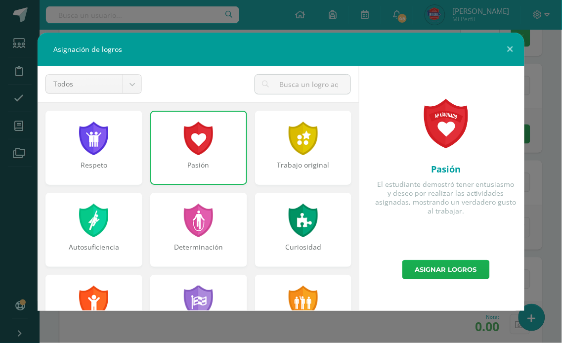
click at [443, 271] on link "Asignar logros" at bounding box center [447, 269] width 88 height 19
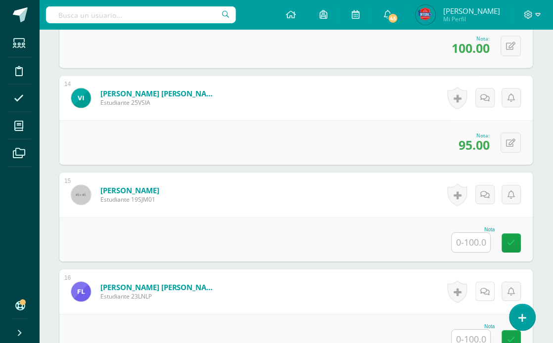
scroll to position [1533, 0]
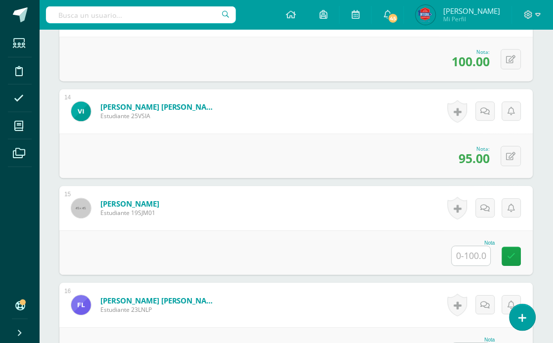
drag, startPoint x: 498, startPoint y: 263, endPoint x: 493, endPoint y: 260, distance: 5.8
click at [498, 263] on div "Nota" at bounding box center [296, 253] width 474 height 45
click at [491, 260] on div "Nota" at bounding box center [474, 254] width 44 height 26
click at [485, 259] on input "text" at bounding box center [471, 256] width 39 height 19
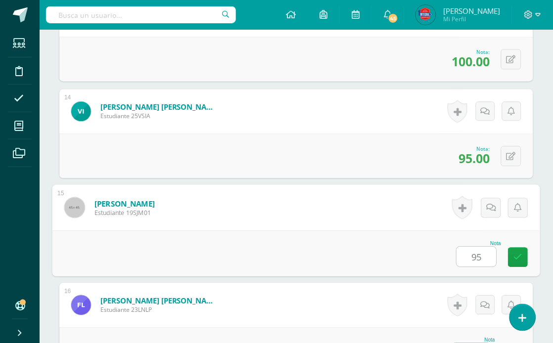
type input "95"
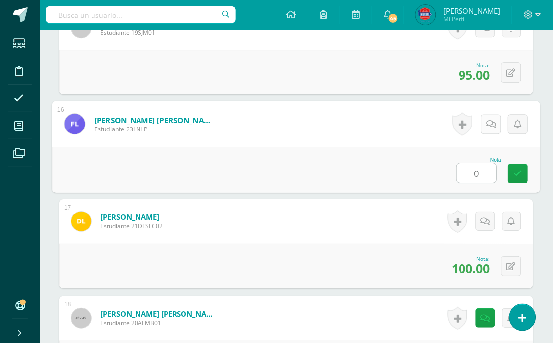
type input "0"
click at [498, 124] on link at bounding box center [491, 124] width 20 height 20
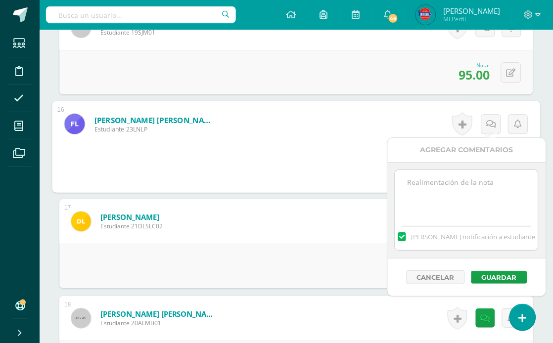
click at [442, 196] on textarea at bounding box center [466, 194] width 143 height 49
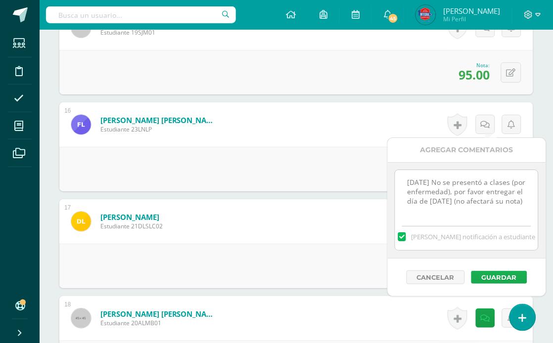
type textarea "[DATE] No se presentó a clases (por enfermedad), por favor entregar el día de […"
click at [493, 277] on button "Guardar" at bounding box center [499, 277] width 56 height 13
